Goal: Task Accomplishment & Management: Check status

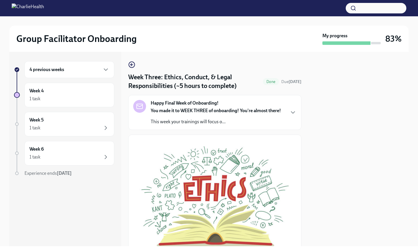
click at [101, 76] on div "4 previous weeks" at bounding box center [69, 69] width 90 height 17
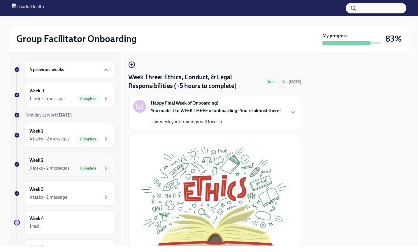
click at [60, 166] on div "3 tasks • 2 messages" at bounding box center [49, 168] width 40 height 6
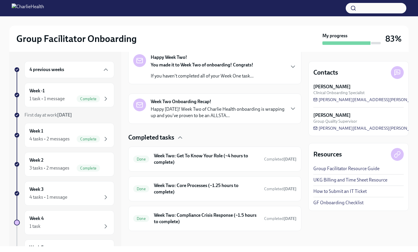
scroll to position [102, 0]
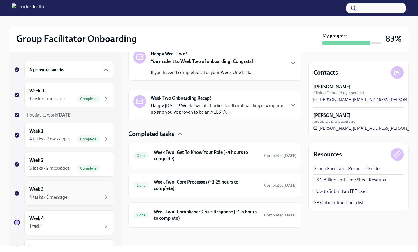
click at [71, 197] on div "4 tasks • 1 message" at bounding box center [69, 197] width 80 height 7
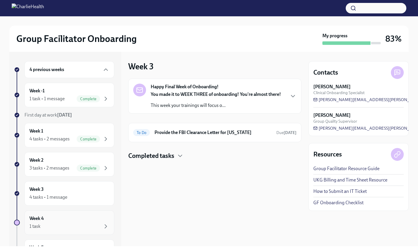
click at [68, 231] on div "Week 4 1 task" at bounding box center [69, 222] width 90 height 24
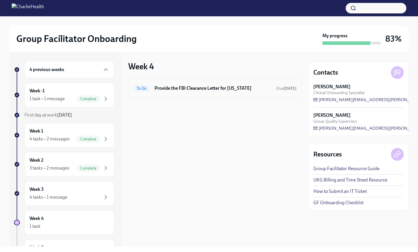
click at [180, 85] on h6 "Provide the FBI Clearance Letter for [US_STATE]" at bounding box center [213, 88] width 117 height 6
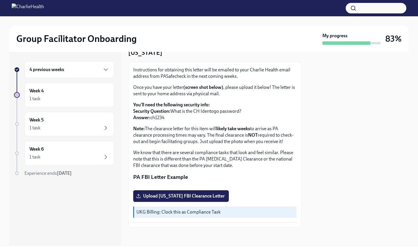
scroll to position [57, 0]
click at [73, 69] on div "4 previous weeks" at bounding box center [69, 69] width 80 height 7
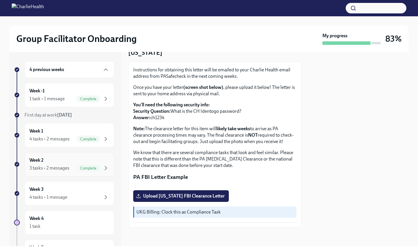
click at [57, 161] on div "Week 2 3 tasks • 2 messages Complete" at bounding box center [69, 164] width 80 height 15
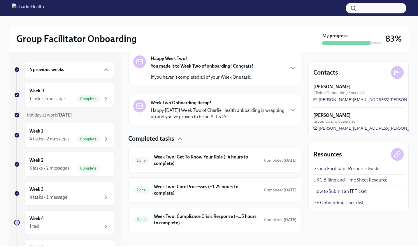
scroll to position [98, 0]
click at [395, 73] on icon at bounding box center [397, 72] width 7 height 7
click at [397, 69] on icon at bounding box center [397, 72] width 7 height 7
click at [373, 99] on span "[PERSON_NAME][EMAIL_ADDRESS][PERSON_NAME][DOMAIN_NAME]" at bounding box center [385, 100] width 145 height 6
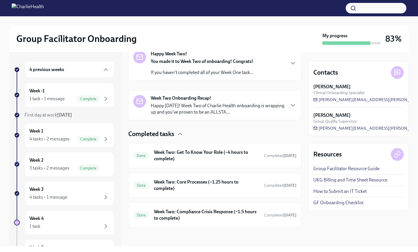
click at [183, 104] on p "Happy [DATE]! Week Two of Charlie Health onboarding is wrapping up and you've p…" at bounding box center [218, 109] width 134 height 13
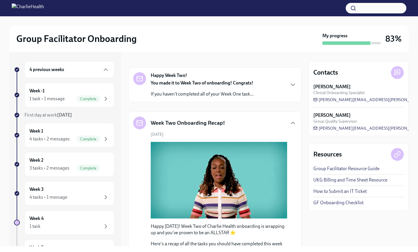
scroll to position [66, 0]
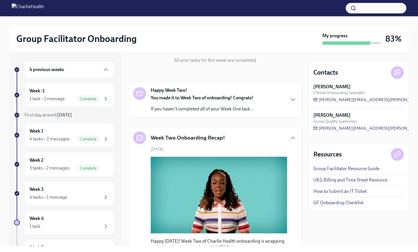
click at [233, 102] on div "You made it to Week Two of onboarding! Congrats! If you haven't completed all o…" at bounding box center [202, 103] width 103 height 17
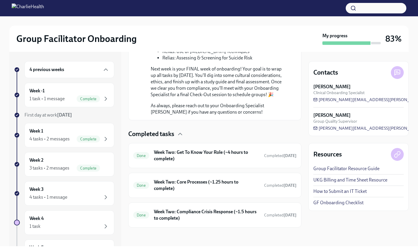
scroll to position [545, 0]
